Goal: Information Seeking & Learning: Check status

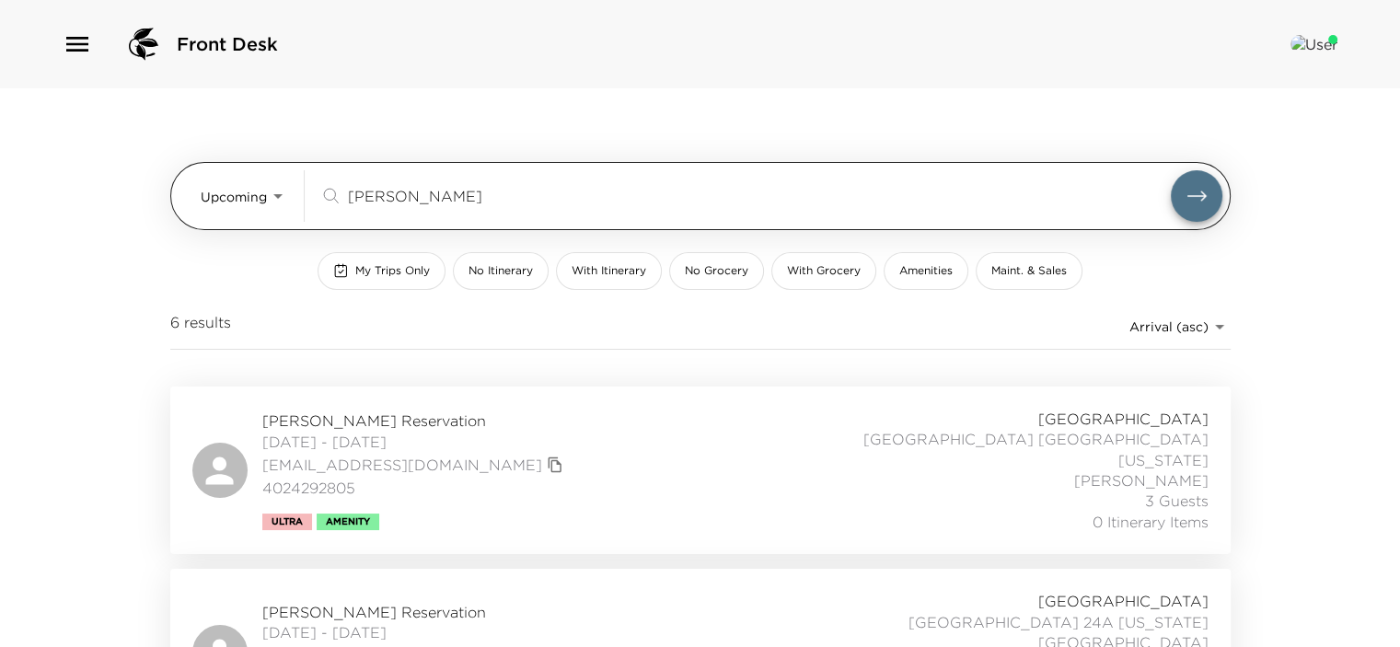
drag, startPoint x: 470, startPoint y: 187, endPoint x: 340, endPoint y: 198, distance: 130.2
click at [340, 198] on div "[PERSON_NAME] ​" at bounding box center [744, 196] width 851 height 22
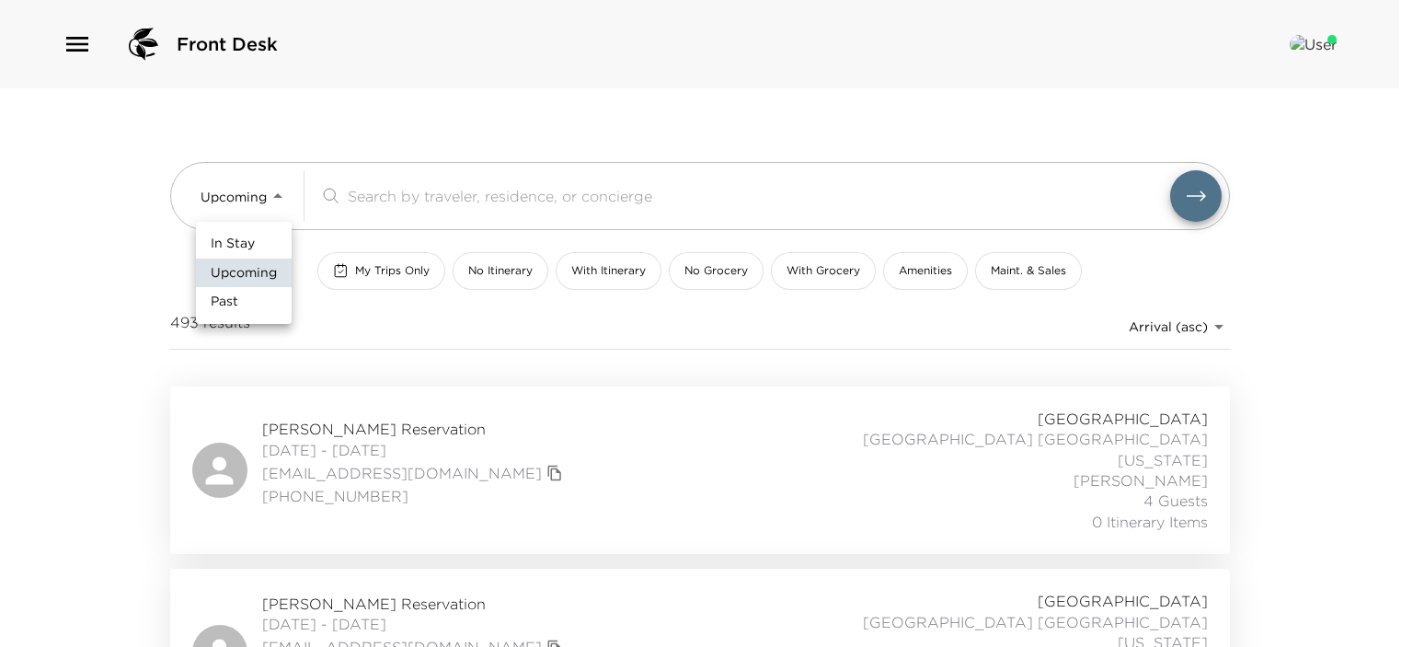
click at [277, 198] on body "Front Desk Upcoming Upcoming ​ My Trips Only No Itinerary With Itinerary No Gro…" at bounding box center [706, 323] width 1413 height 647
click at [257, 242] on li "In Stay" at bounding box center [244, 243] width 96 height 29
type input "In-Stay"
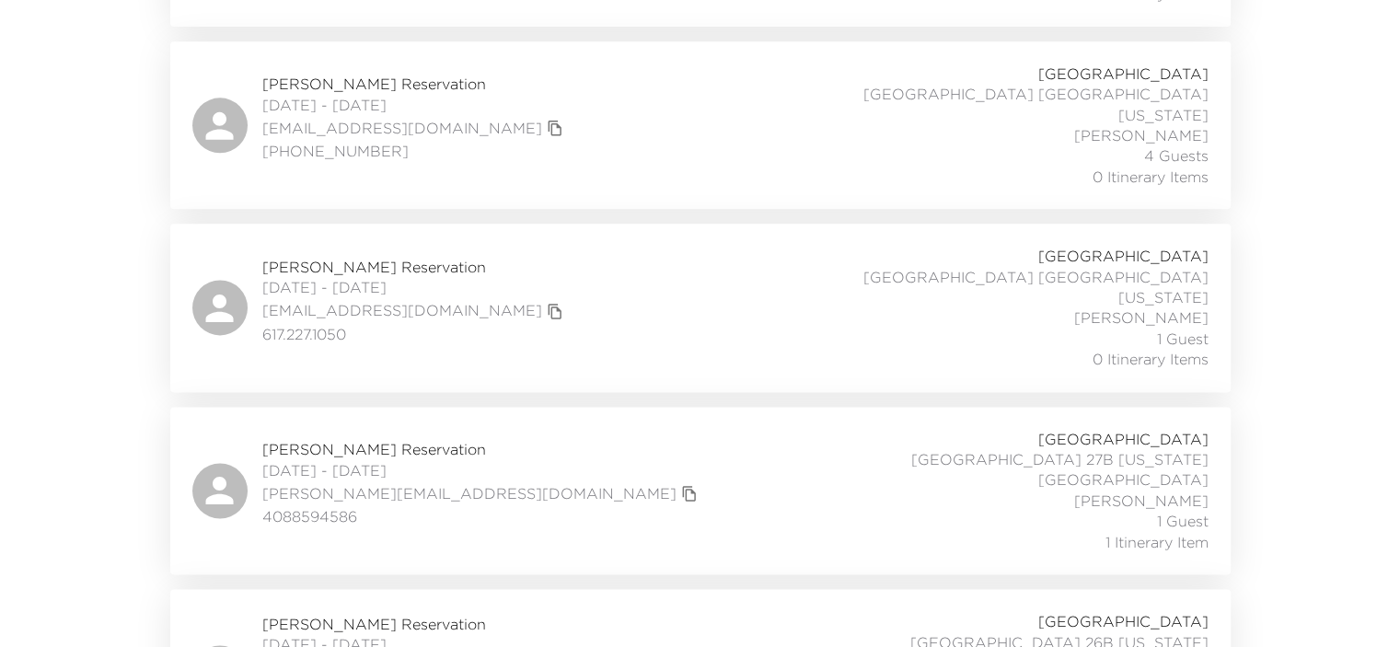
scroll to position [2378, 0]
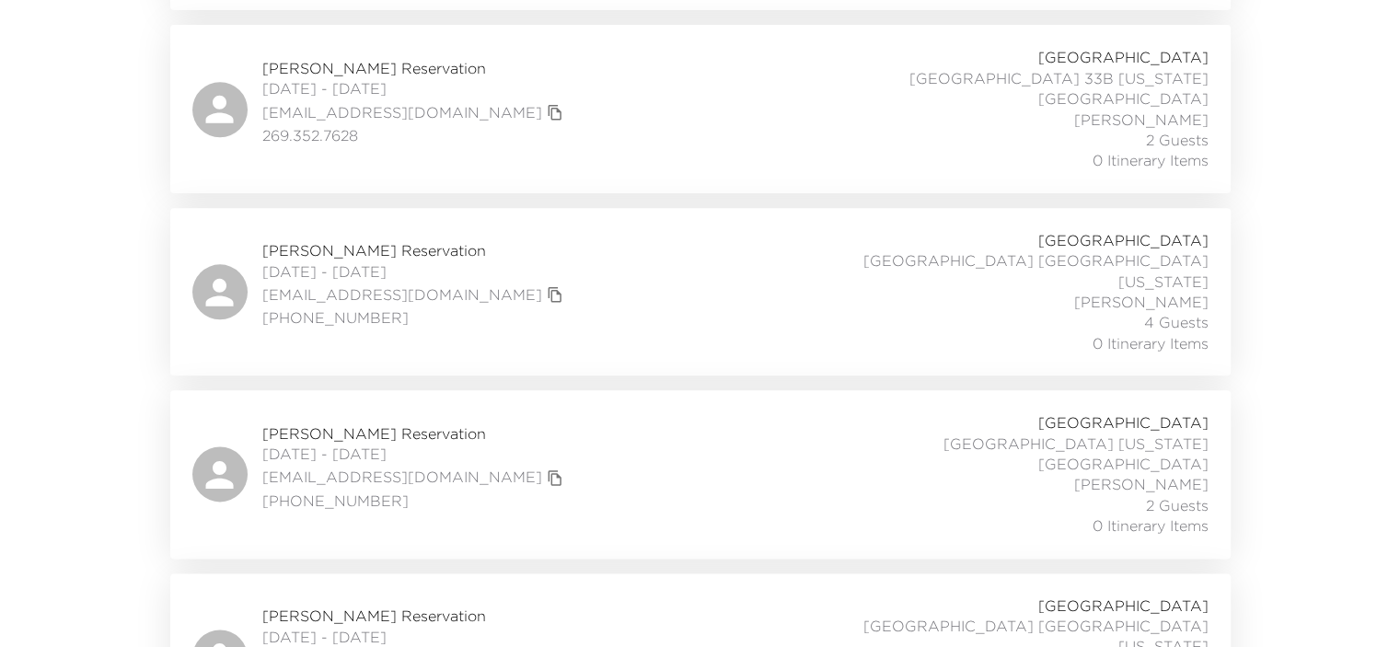
scroll to position [2070, 0]
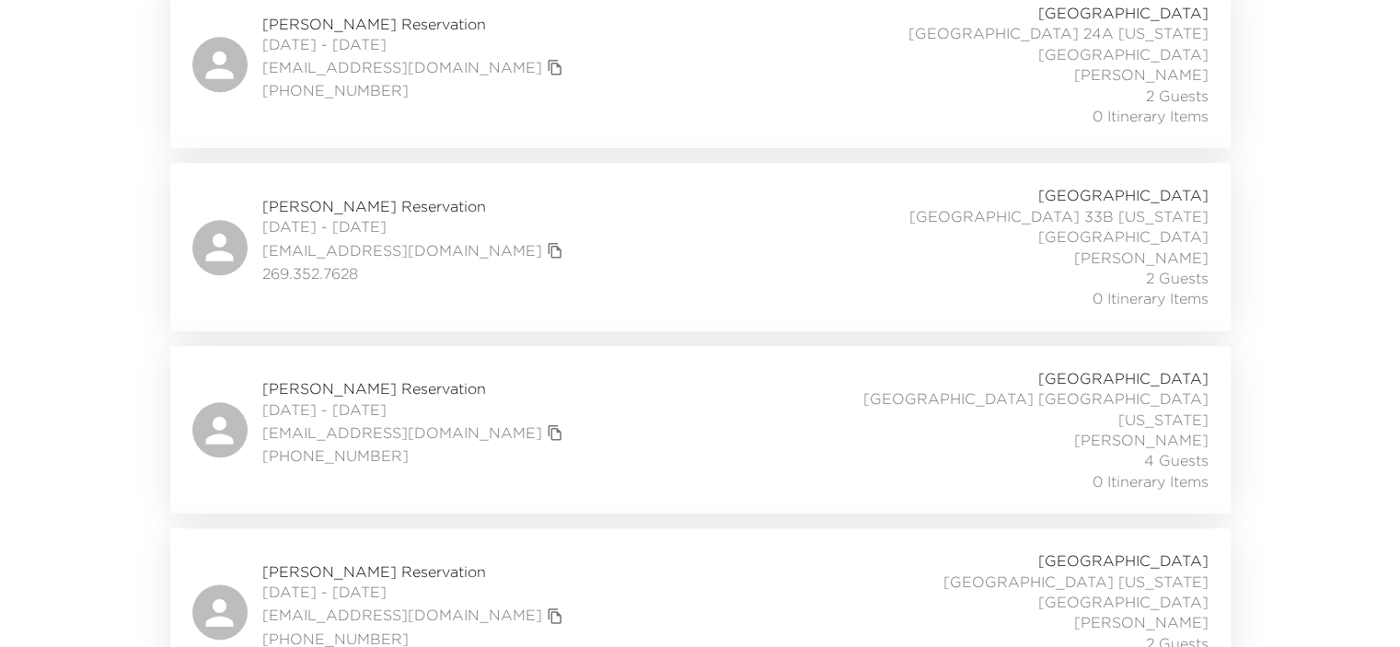
click at [547, 607] on icon "copy primary member email" at bounding box center [555, 615] width 17 height 17
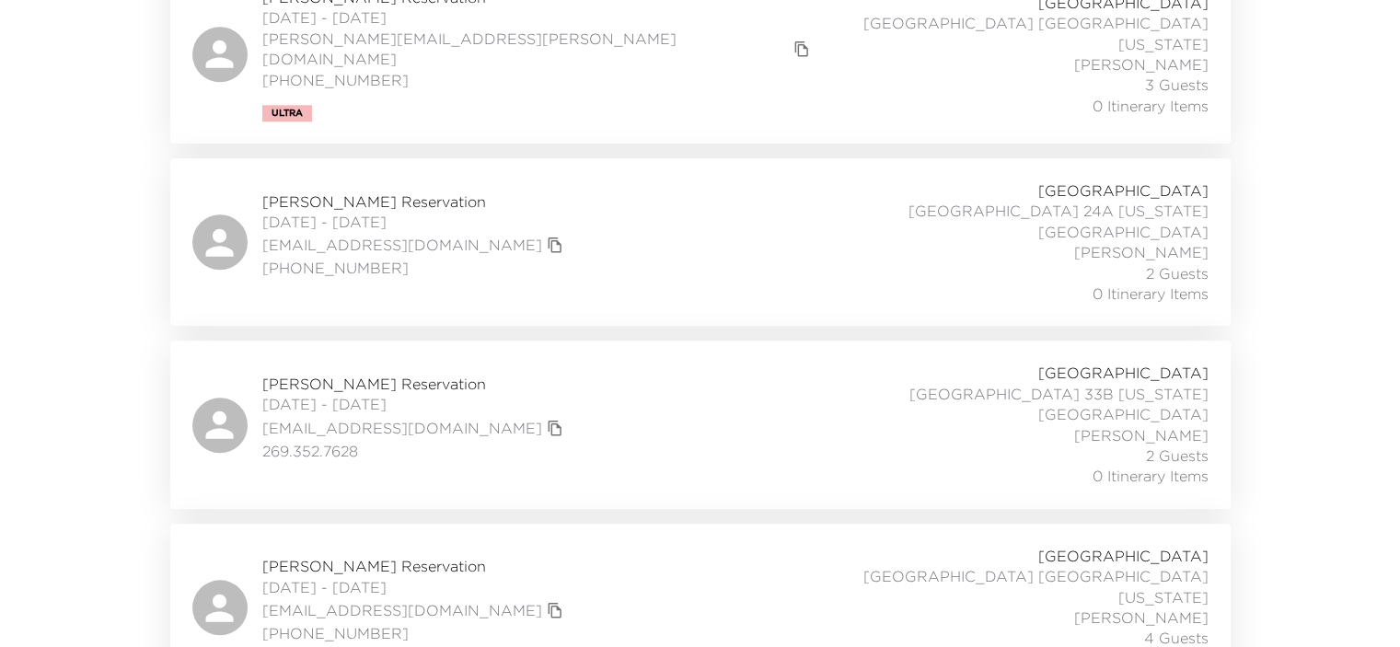
scroll to position [1900, 0]
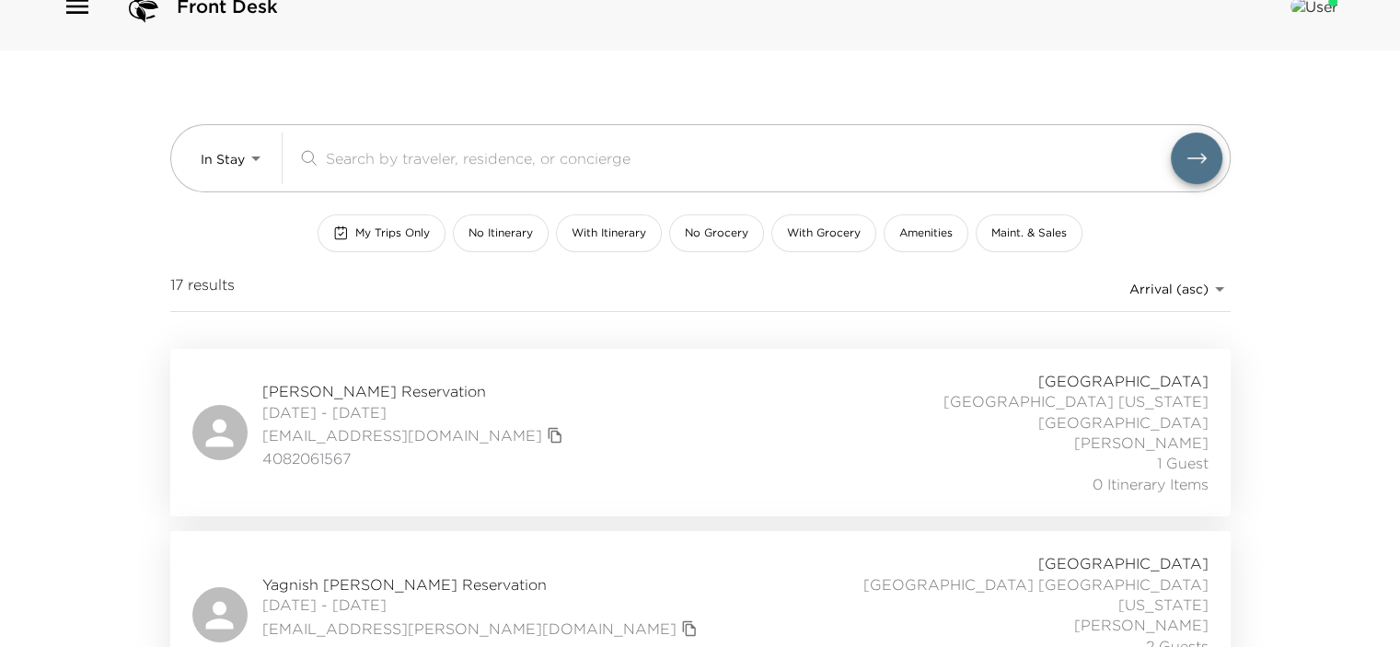
scroll to position [0, 0]
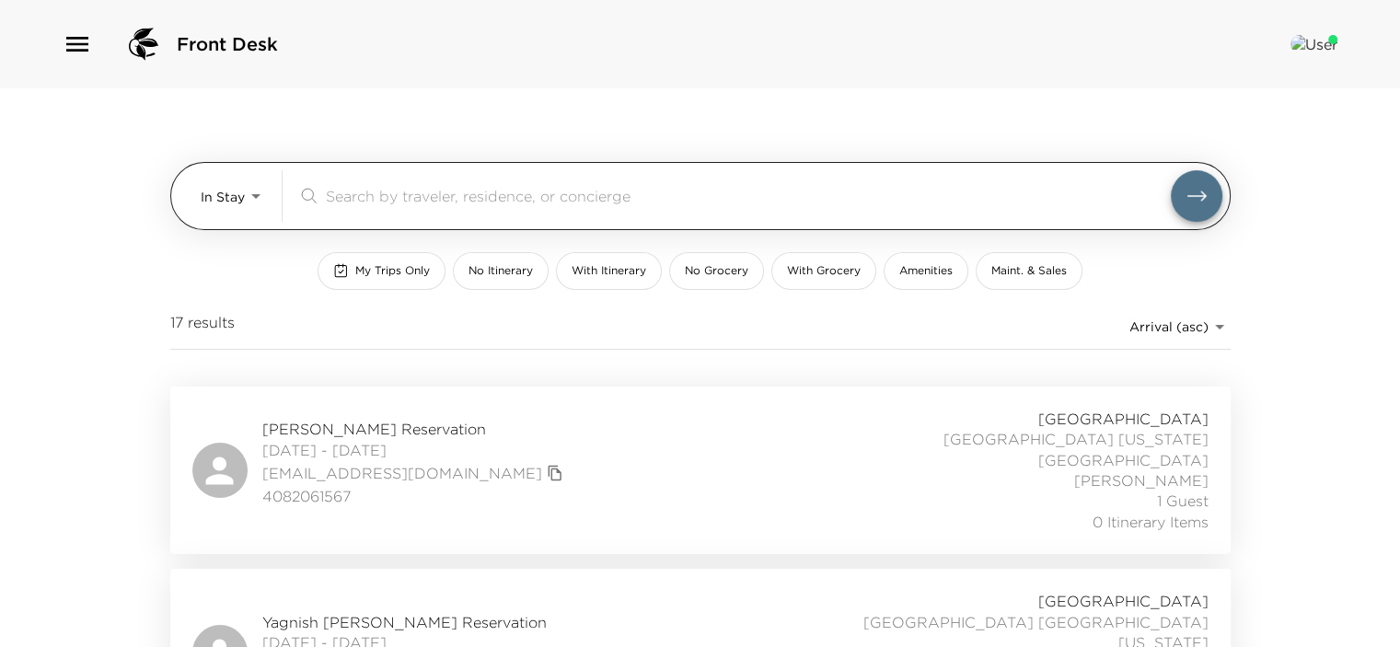
click at [261, 191] on body "Front Desk In Stay In-Stay ​ My Trips Only No Itinerary With Itinerary No Groce…" at bounding box center [700, 323] width 1400 height 647
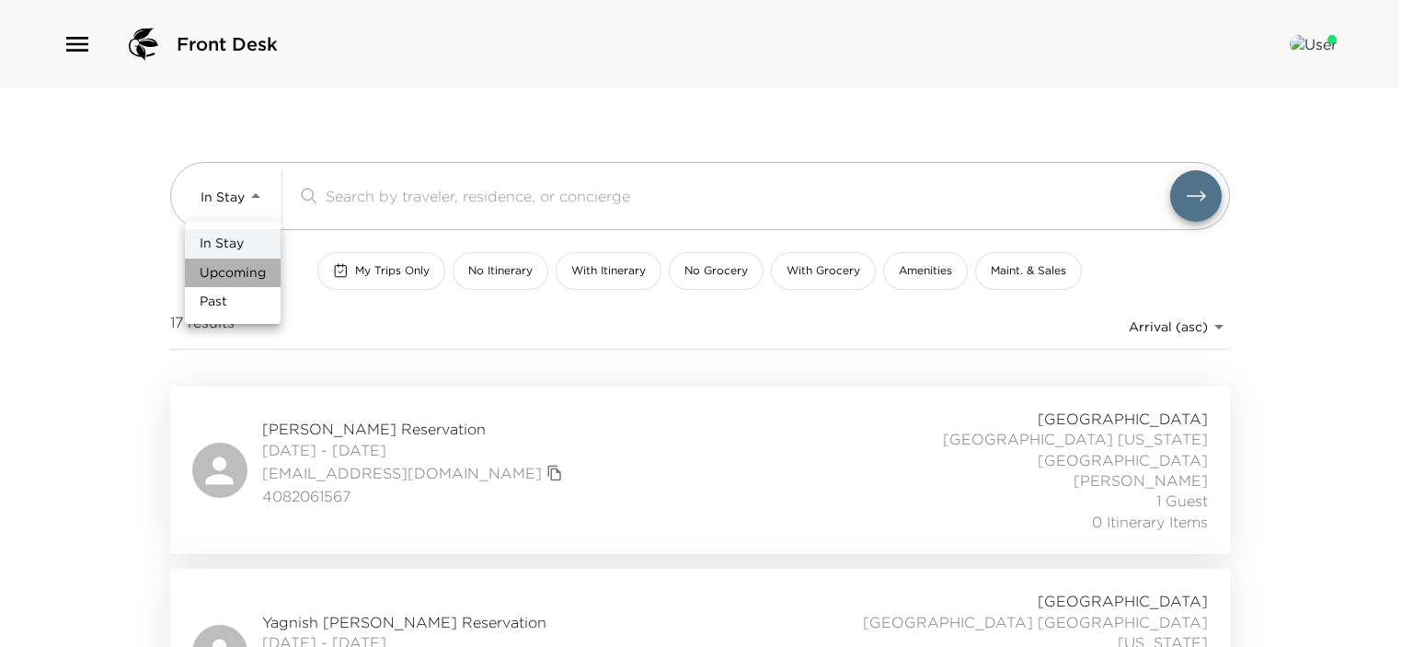
drag, startPoint x: 247, startPoint y: 271, endPoint x: 261, endPoint y: 250, distance: 25.8
click at [247, 271] on span "Upcoming" at bounding box center [233, 273] width 66 height 18
type input "Upcoming"
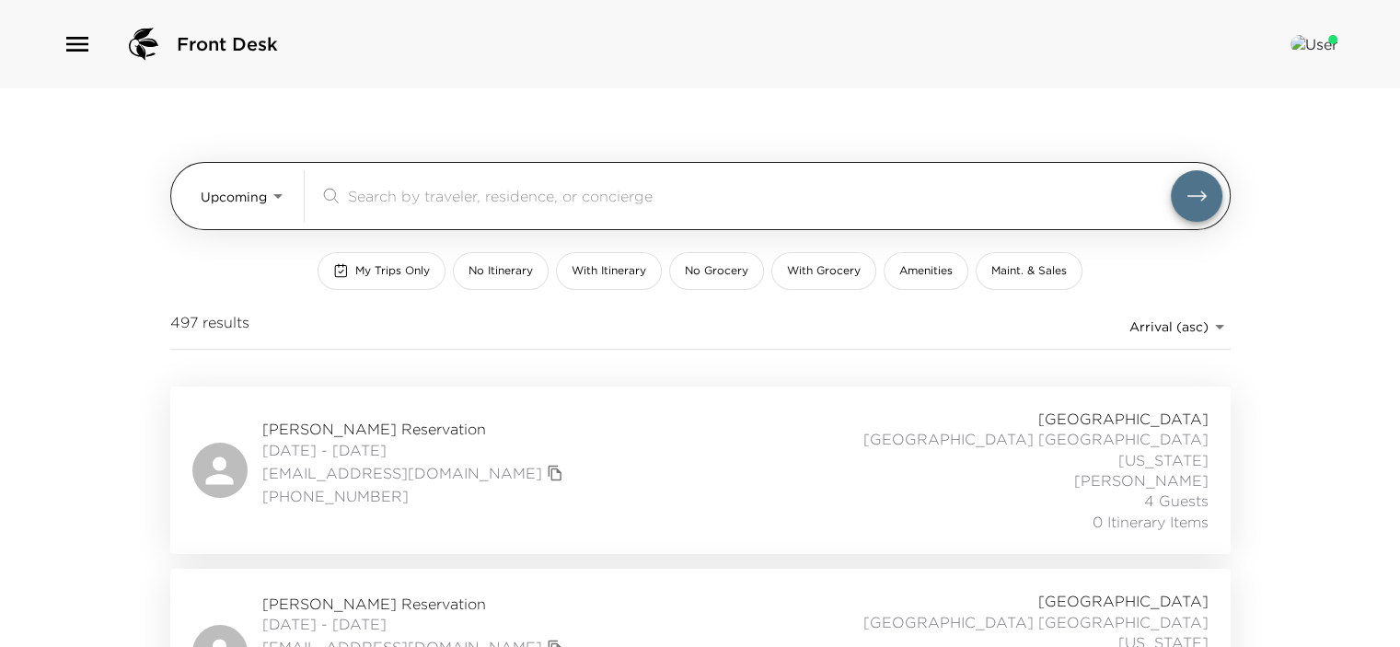
click at [331, 194] on icon at bounding box center [329, 196] width 21 height 22
click at [340, 196] on div "​" at bounding box center [744, 196] width 851 height 22
click at [353, 200] on input "search" at bounding box center [759, 195] width 823 height 21
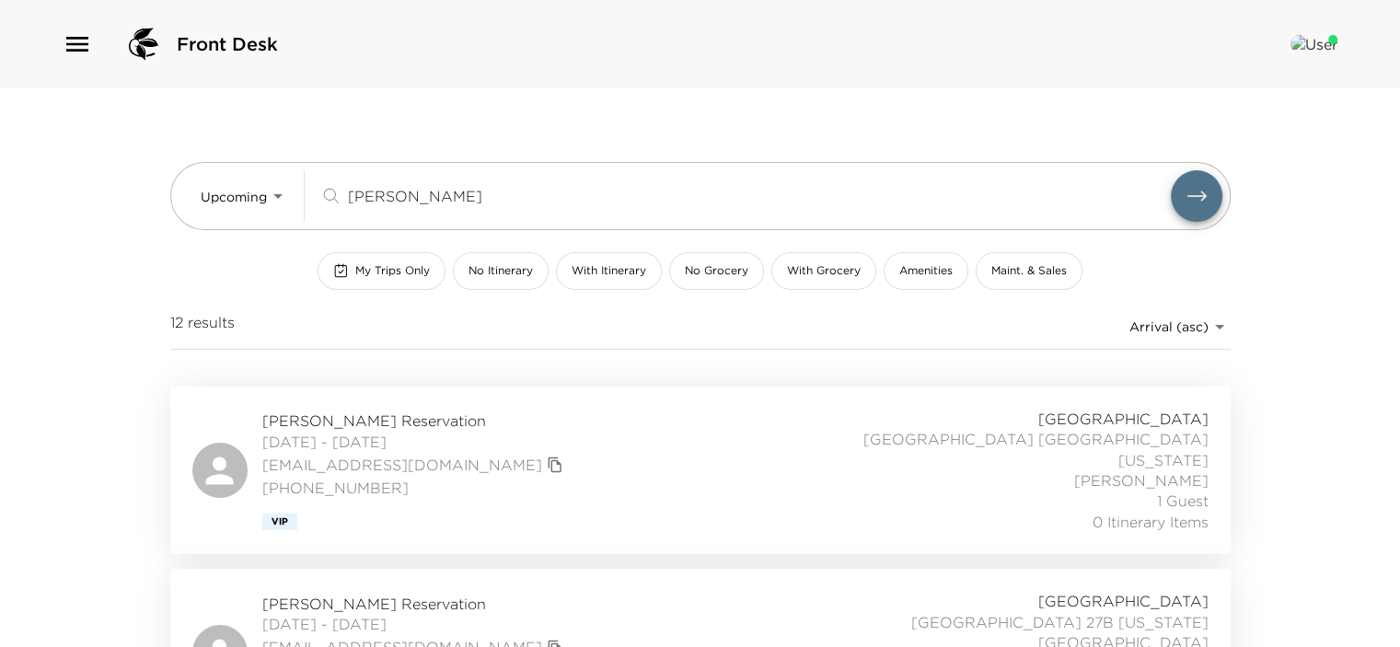
type input "Lynn"
